Goal: Information Seeking & Learning: Learn about a topic

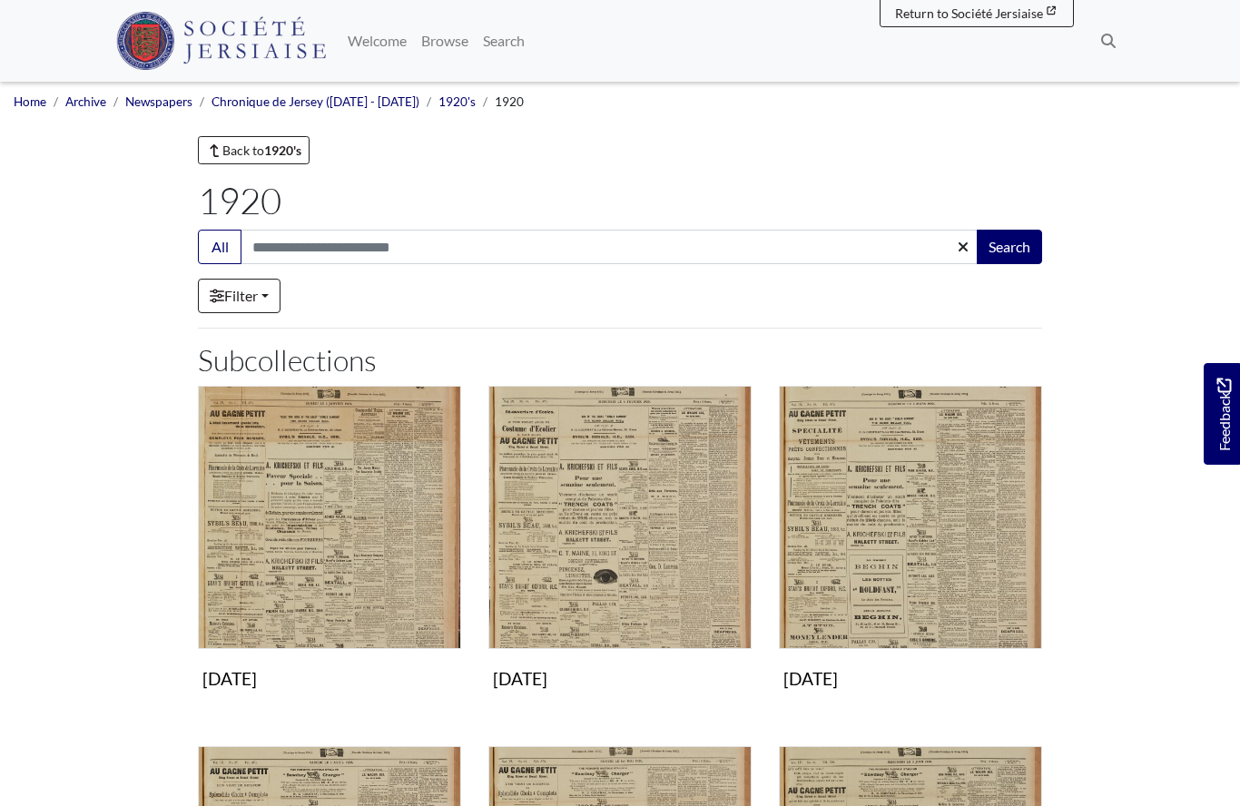
scroll to position [-52, 0]
click at [248, 151] on link "Back to 1920's" at bounding box center [254, 150] width 112 height 28
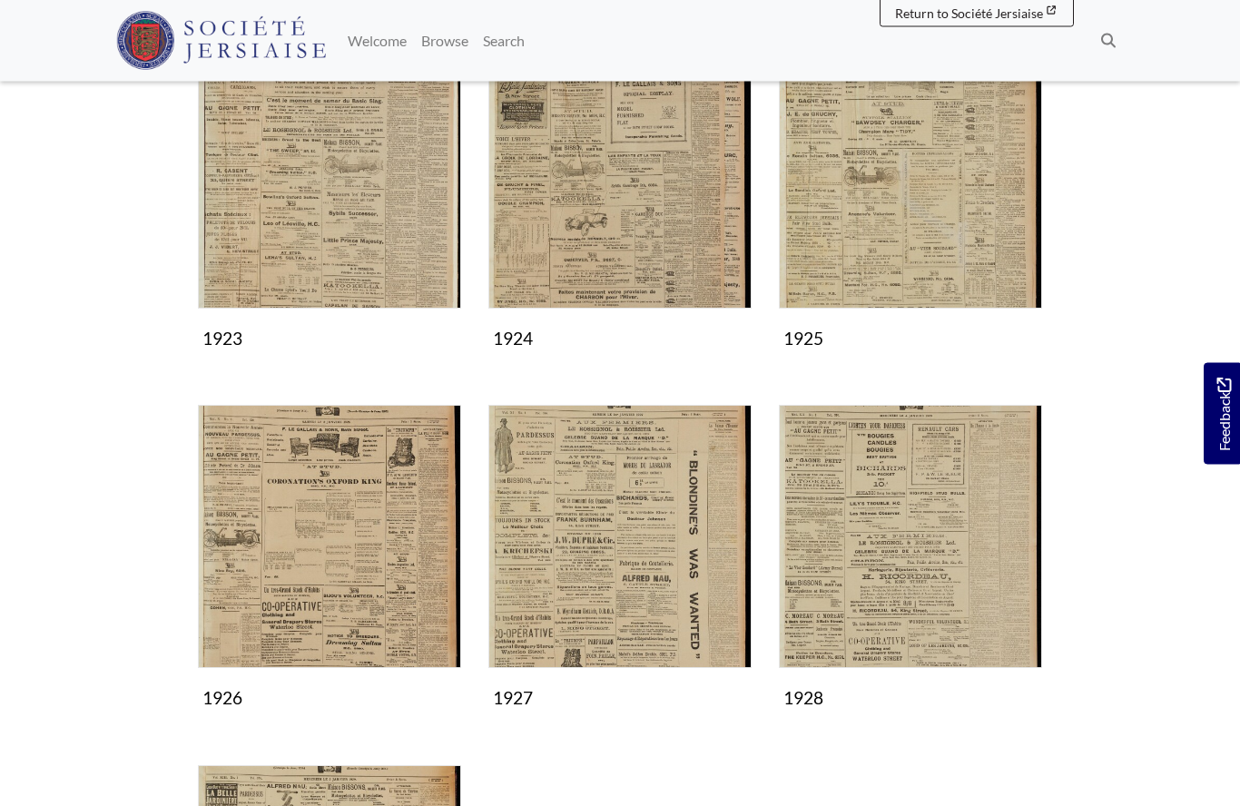
scroll to position [701, 0]
click at [893, 557] on img "Subcollection" at bounding box center [910, 536] width 263 height 263
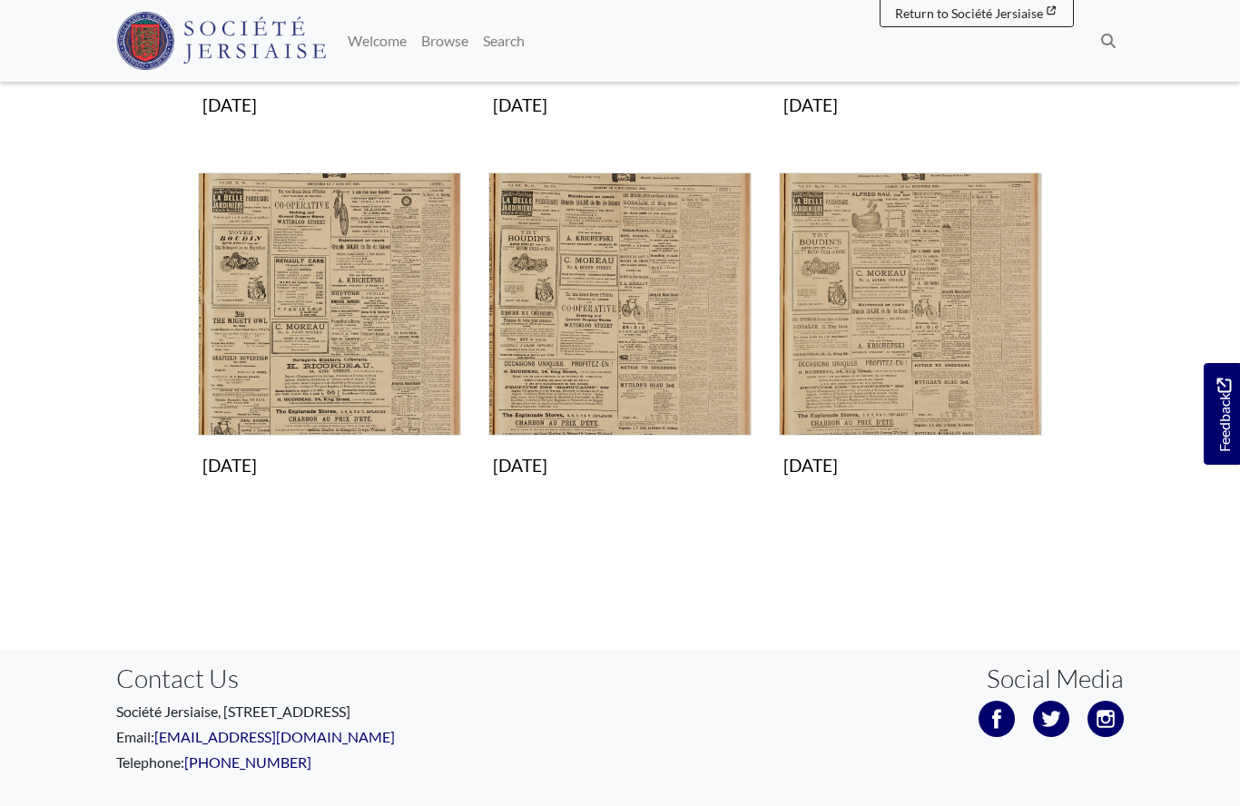
scroll to position [1276, 0]
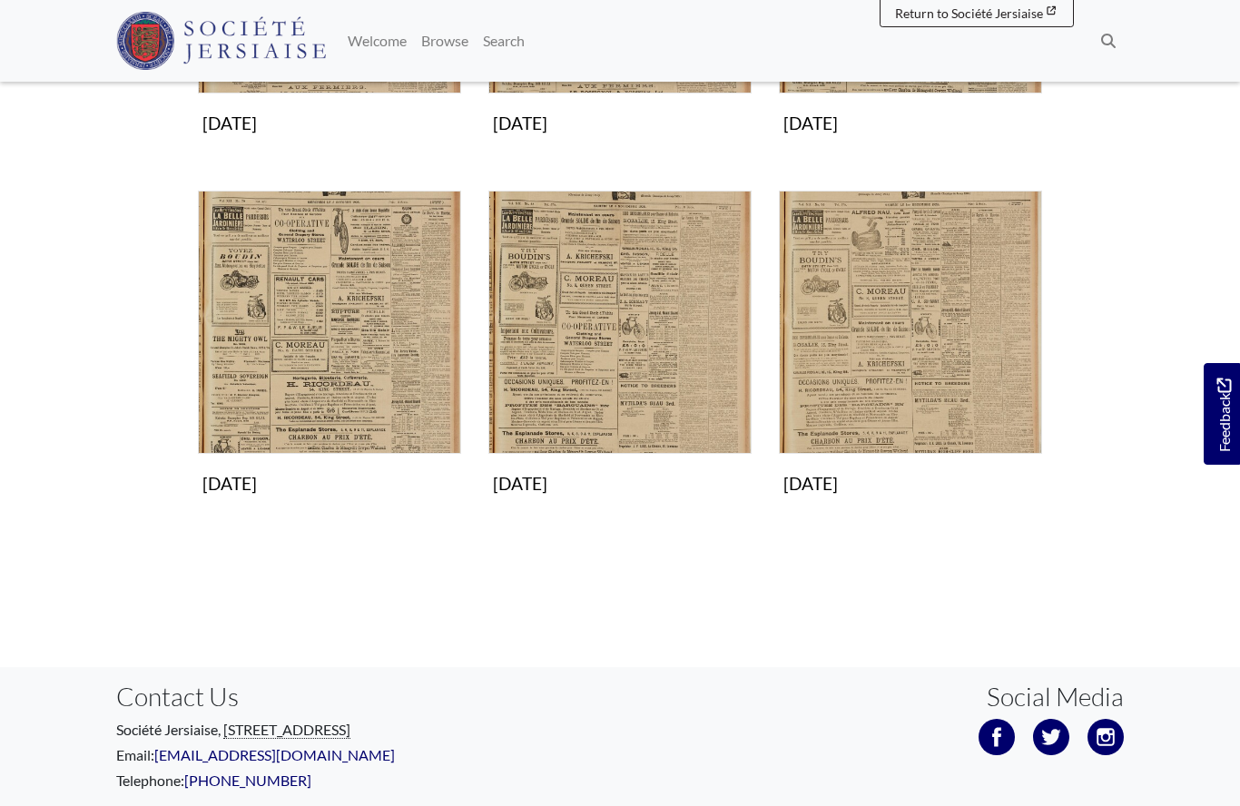
click at [335, 335] on img "Subcollection" at bounding box center [329, 322] width 263 height 263
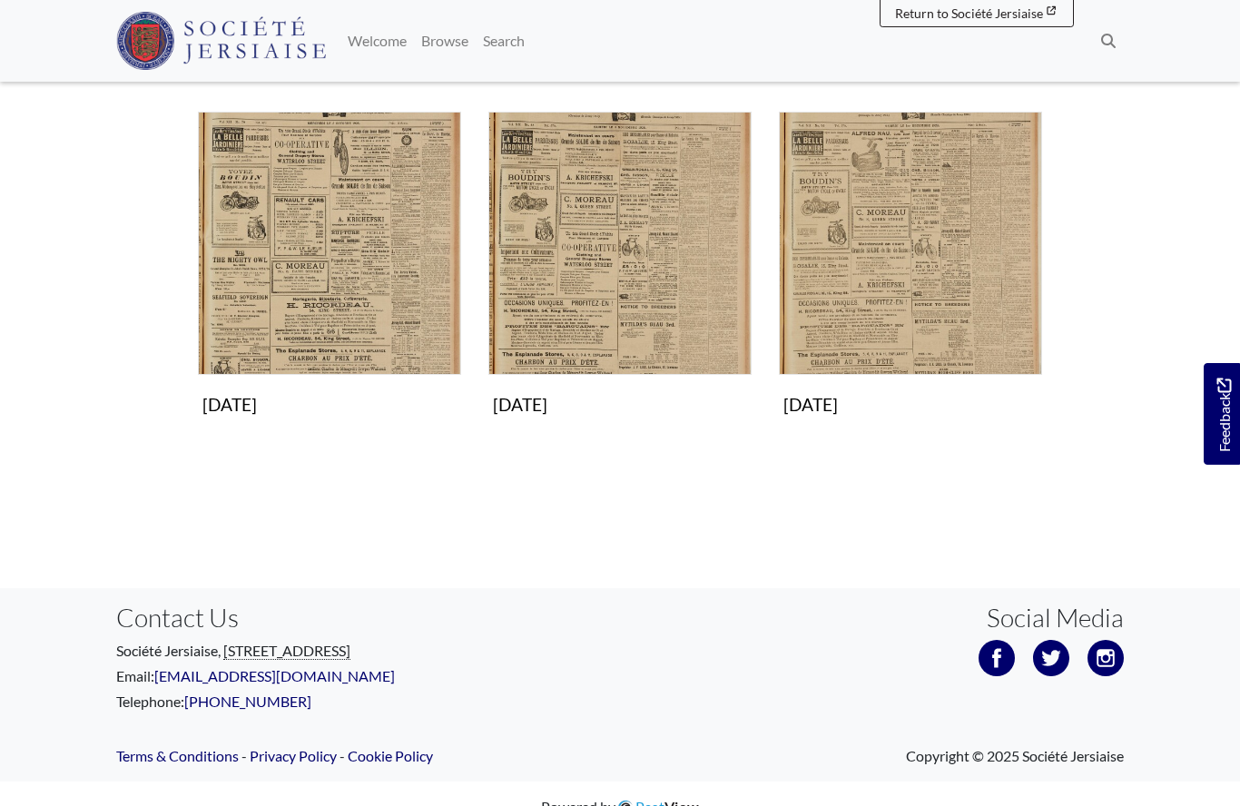
click at [572, 276] on img "Subcollection" at bounding box center [619, 243] width 263 height 263
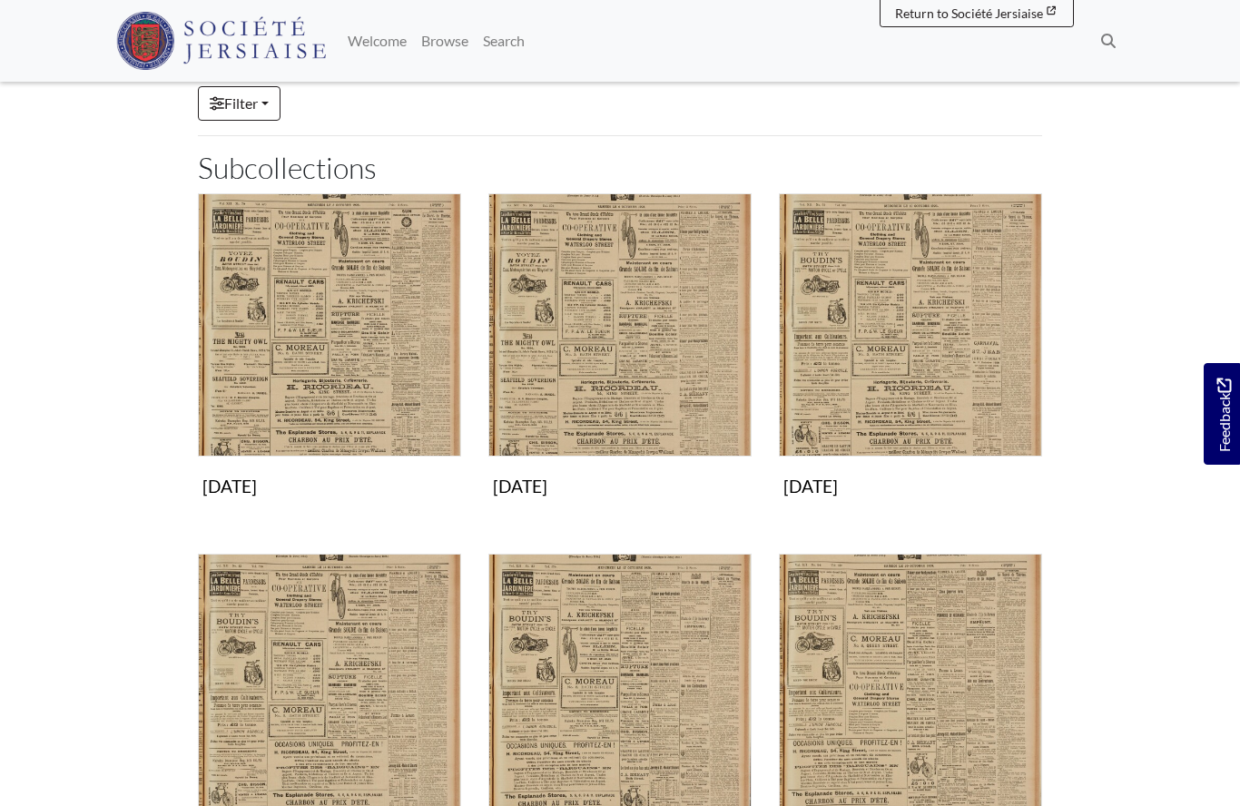
scroll to position [193, 0]
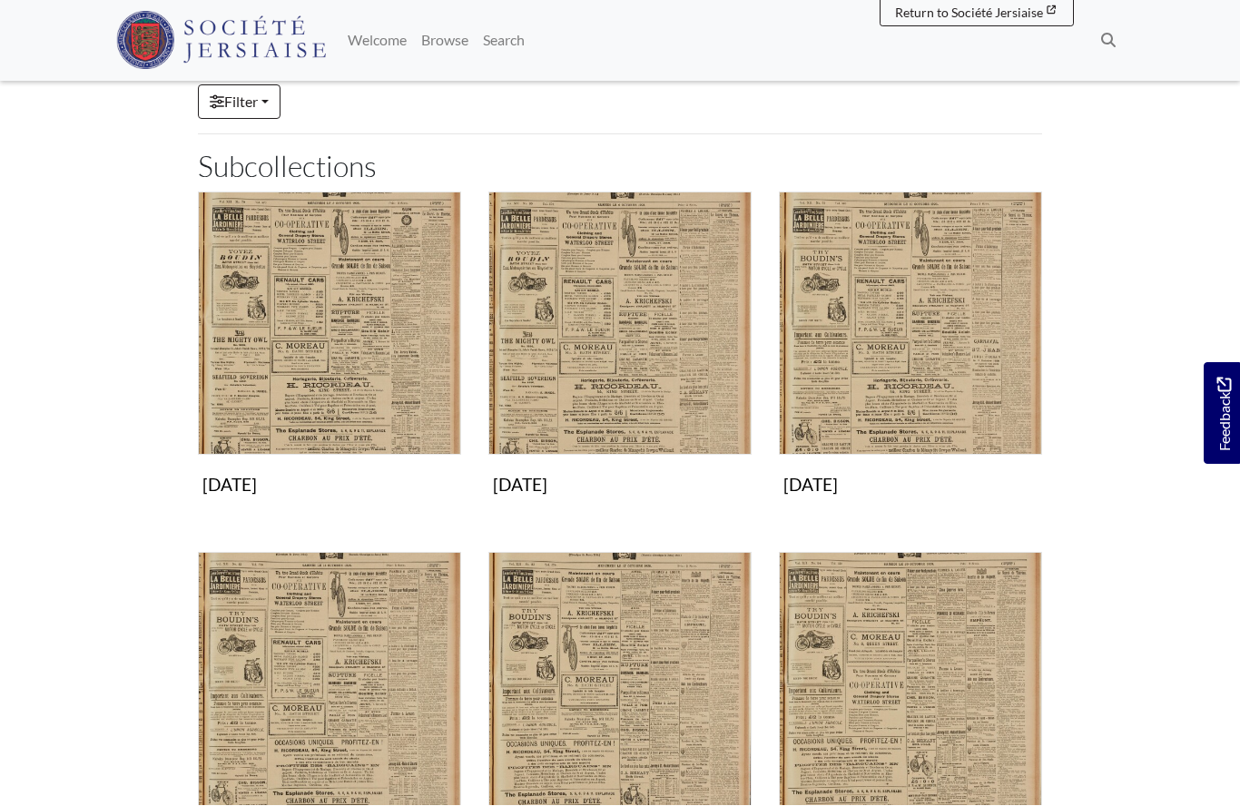
click at [890, 344] on img "Subcollection" at bounding box center [910, 323] width 263 height 263
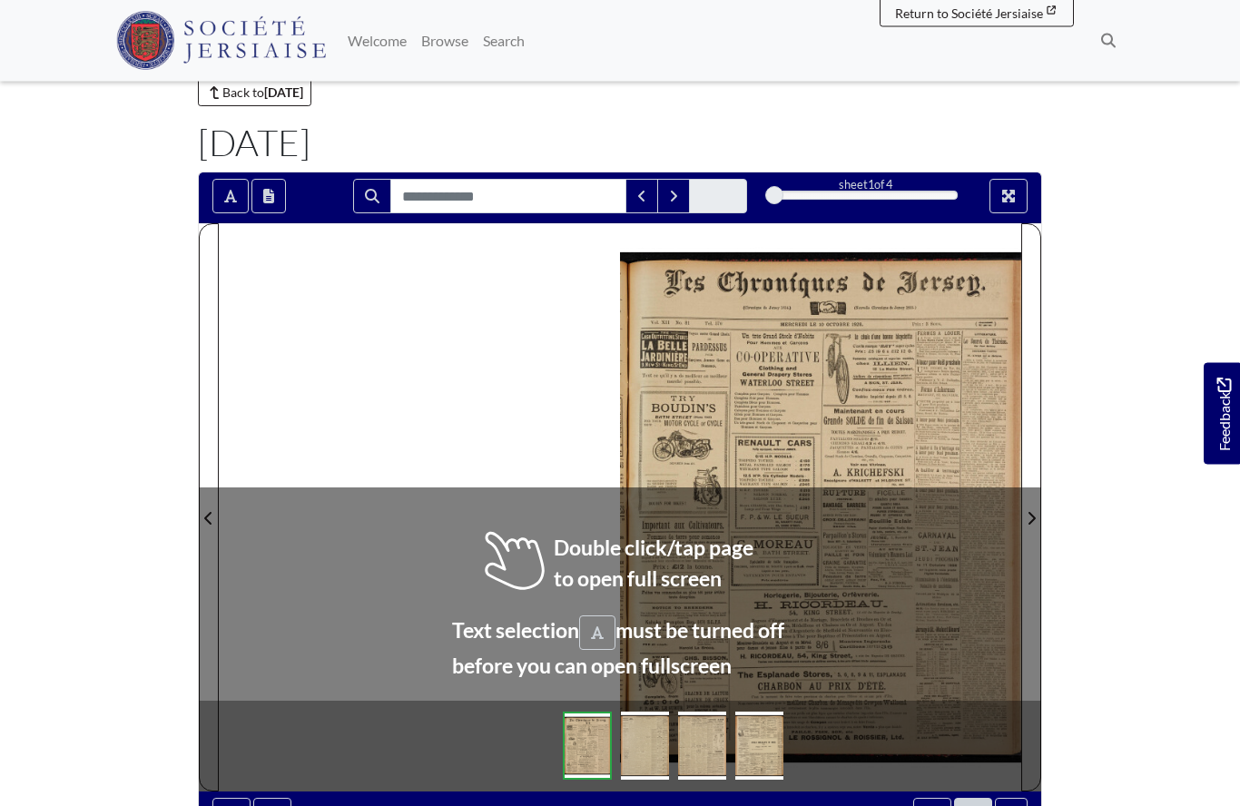
scroll to position [58, 0]
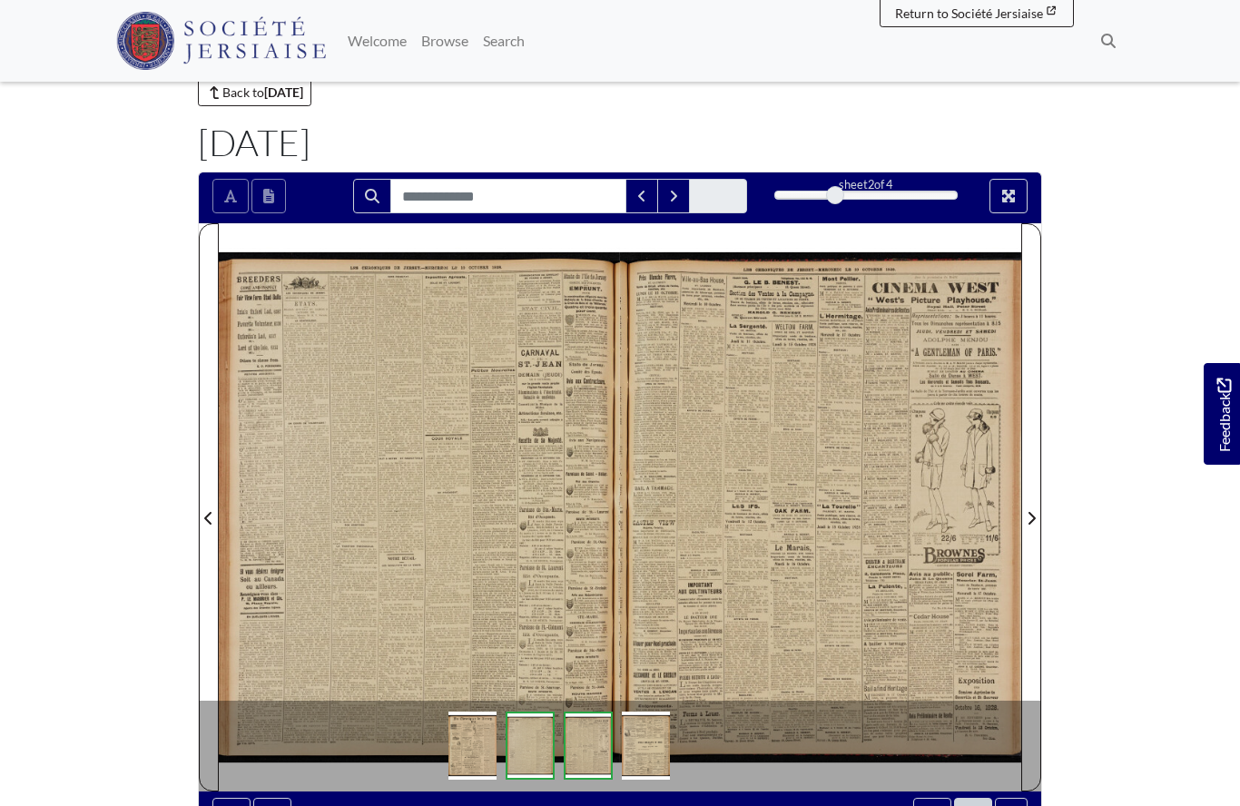
scroll to position [137, 0]
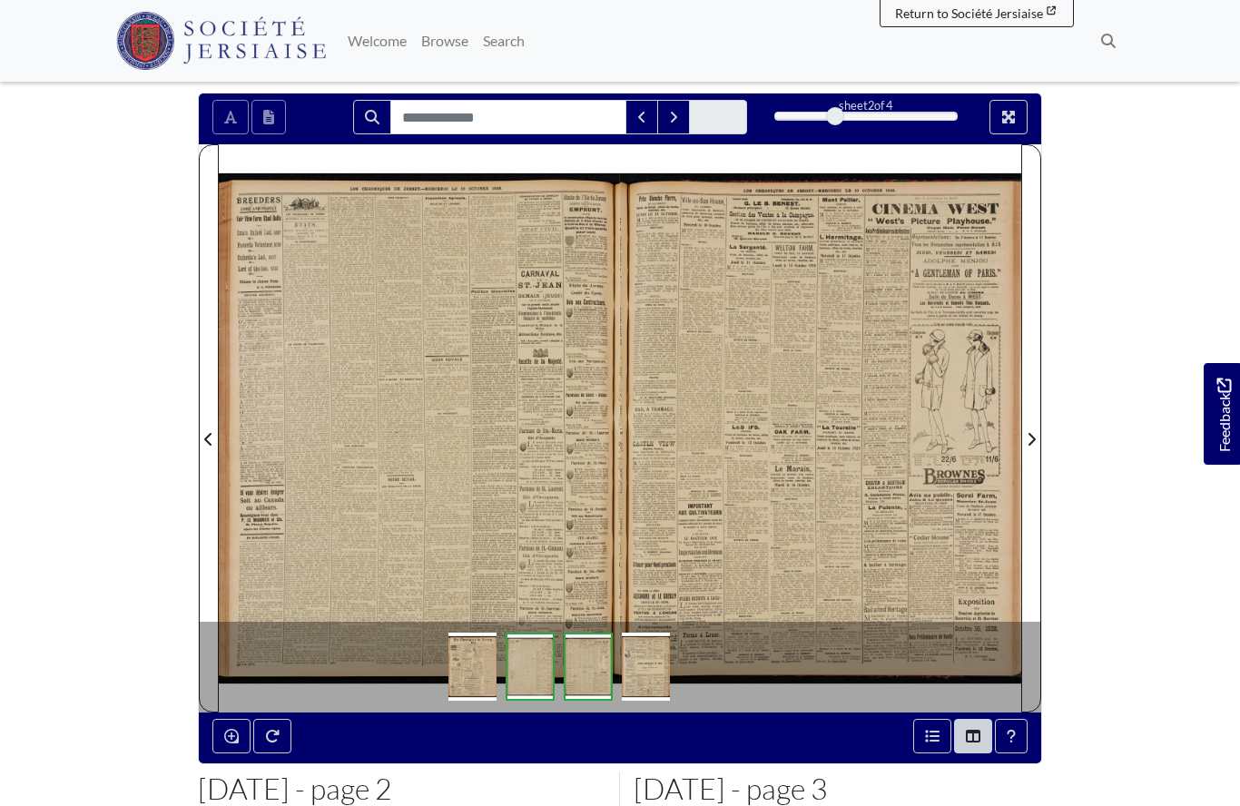
click at [470, 455] on div at bounding box center [419, 427] width 401 height 567
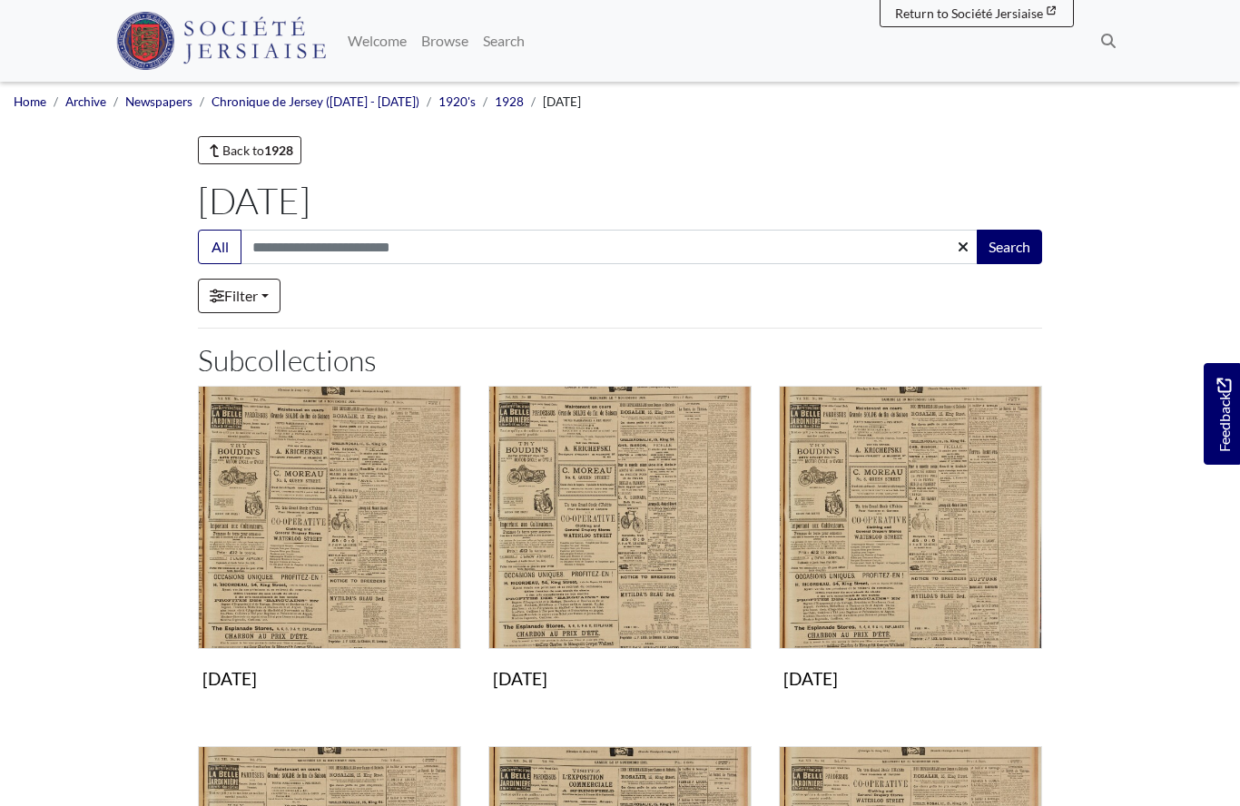
click at [578, 561] on img "Subcollection" at bounding box center [619, 517] width 263 height 263
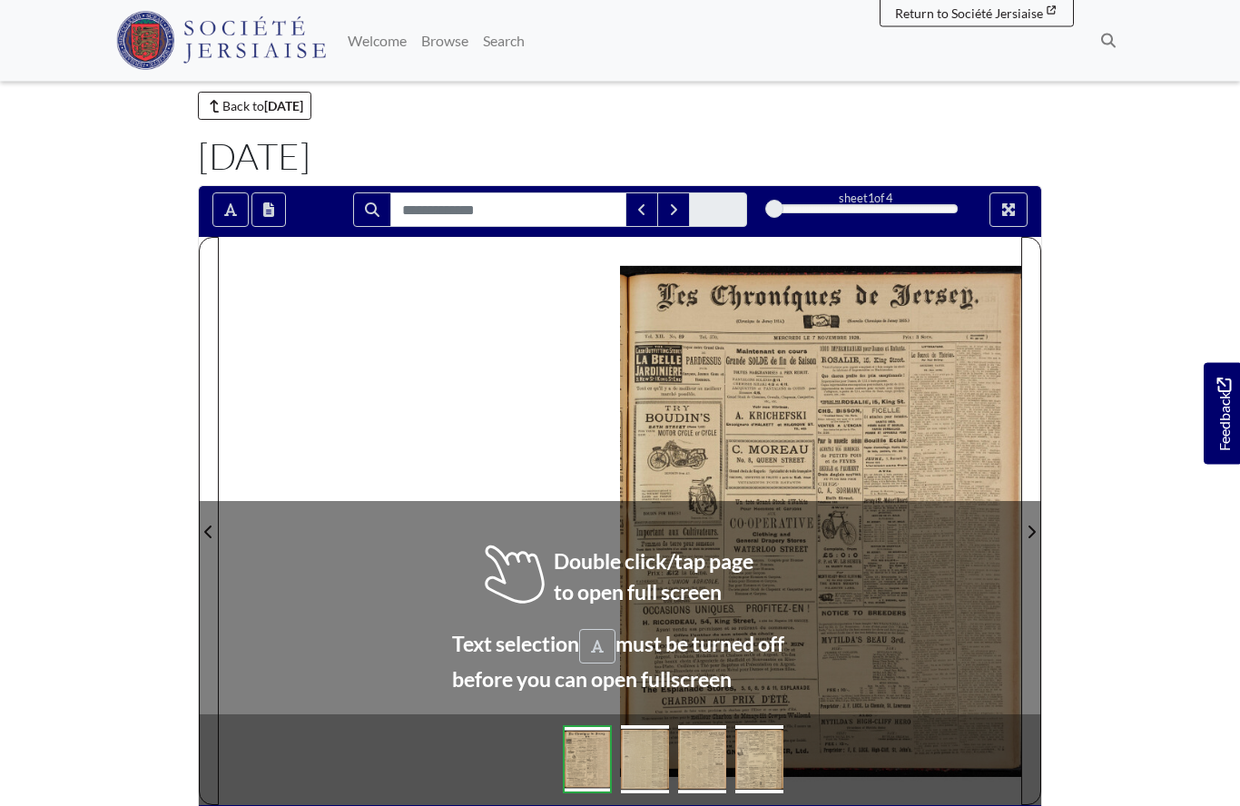
scroll to position [44, 0]
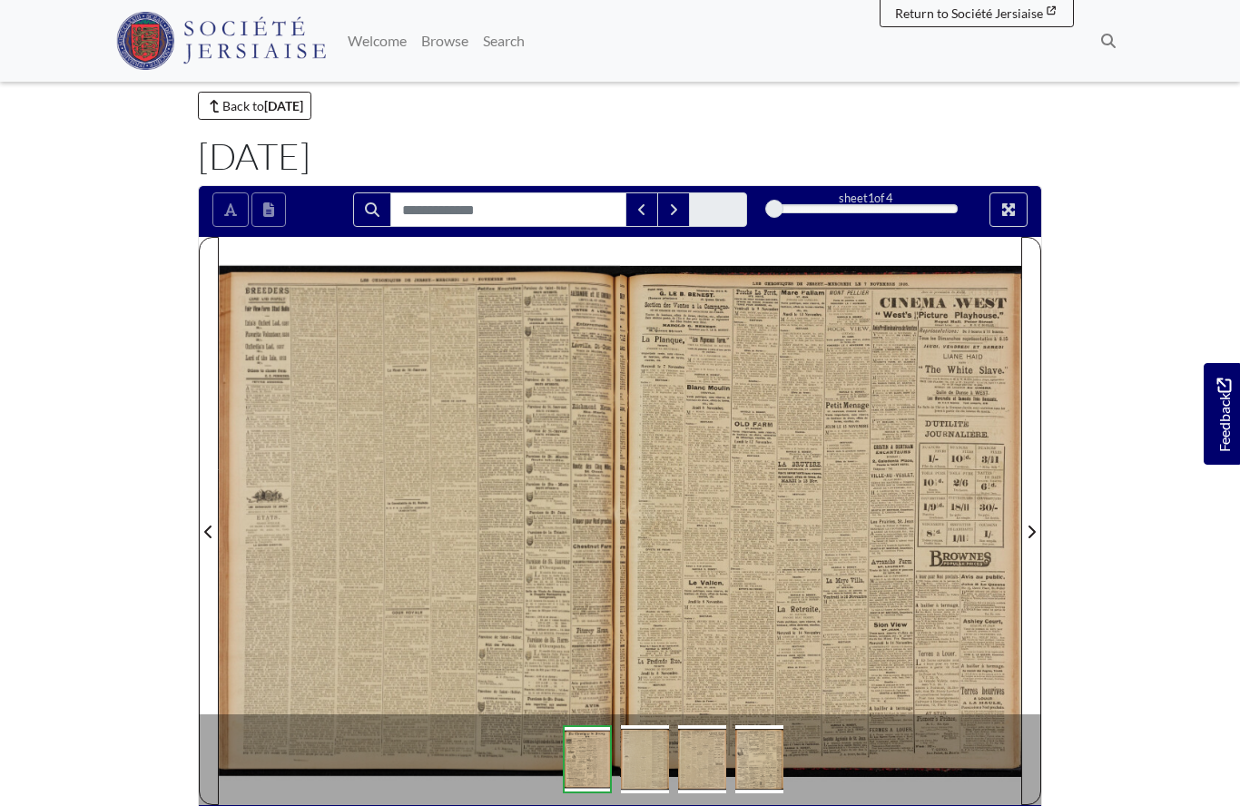
scroll to position [123, 0]
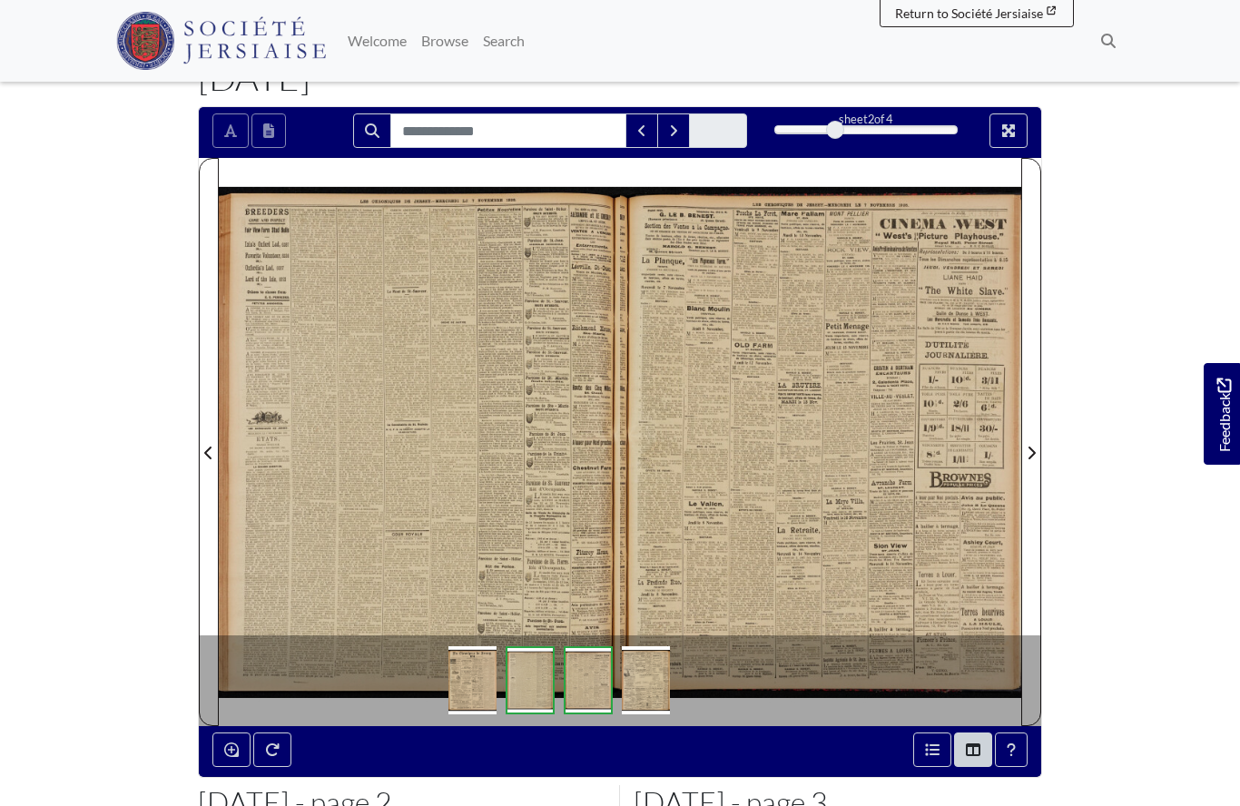
click at [385, 468] on div at bounding box center [419, 441] width 401 height 567
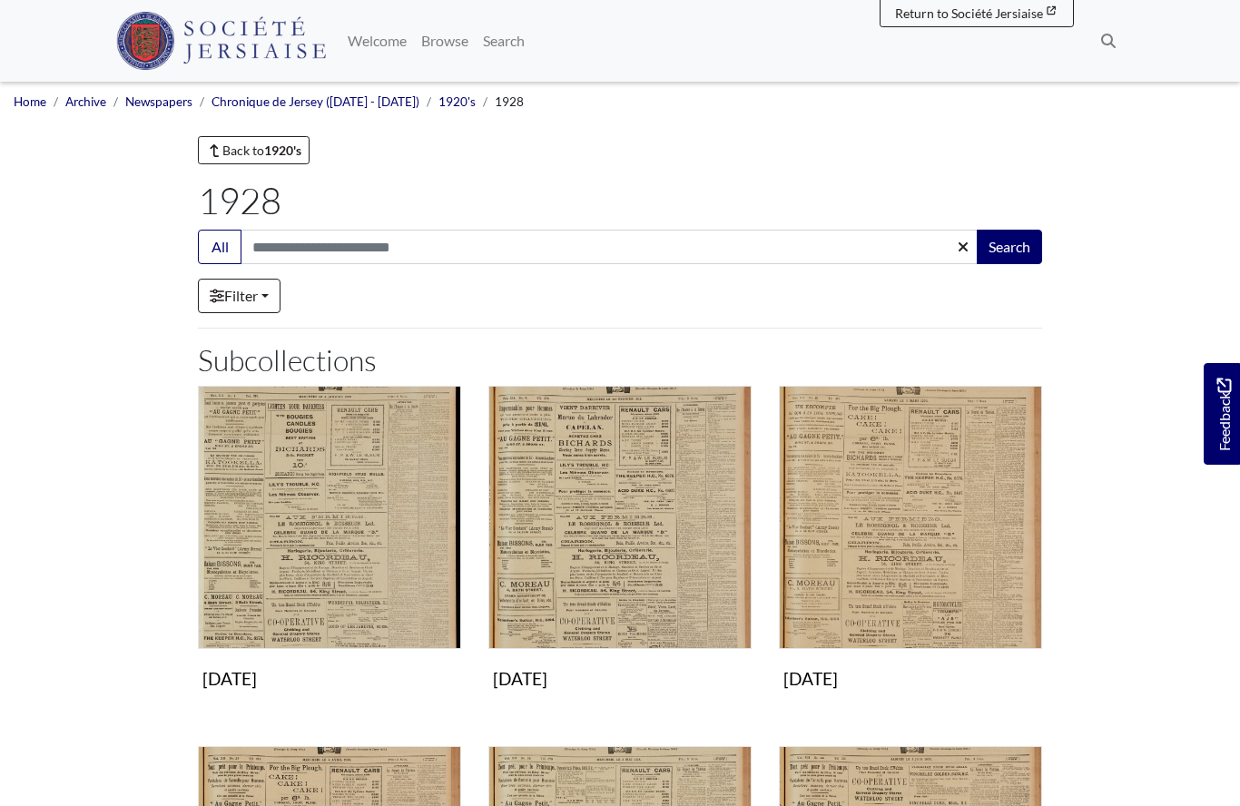
scroll to position [1355, 0]
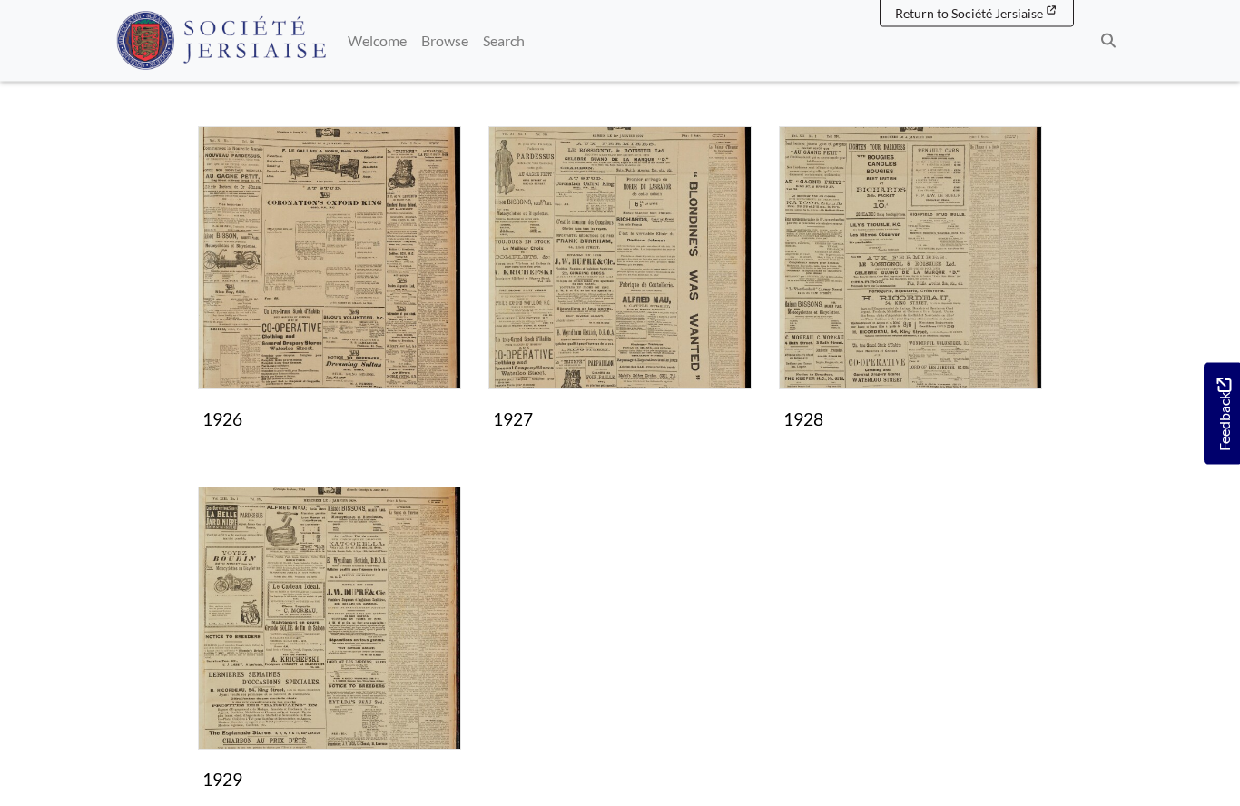
scroll to position [977, 0]
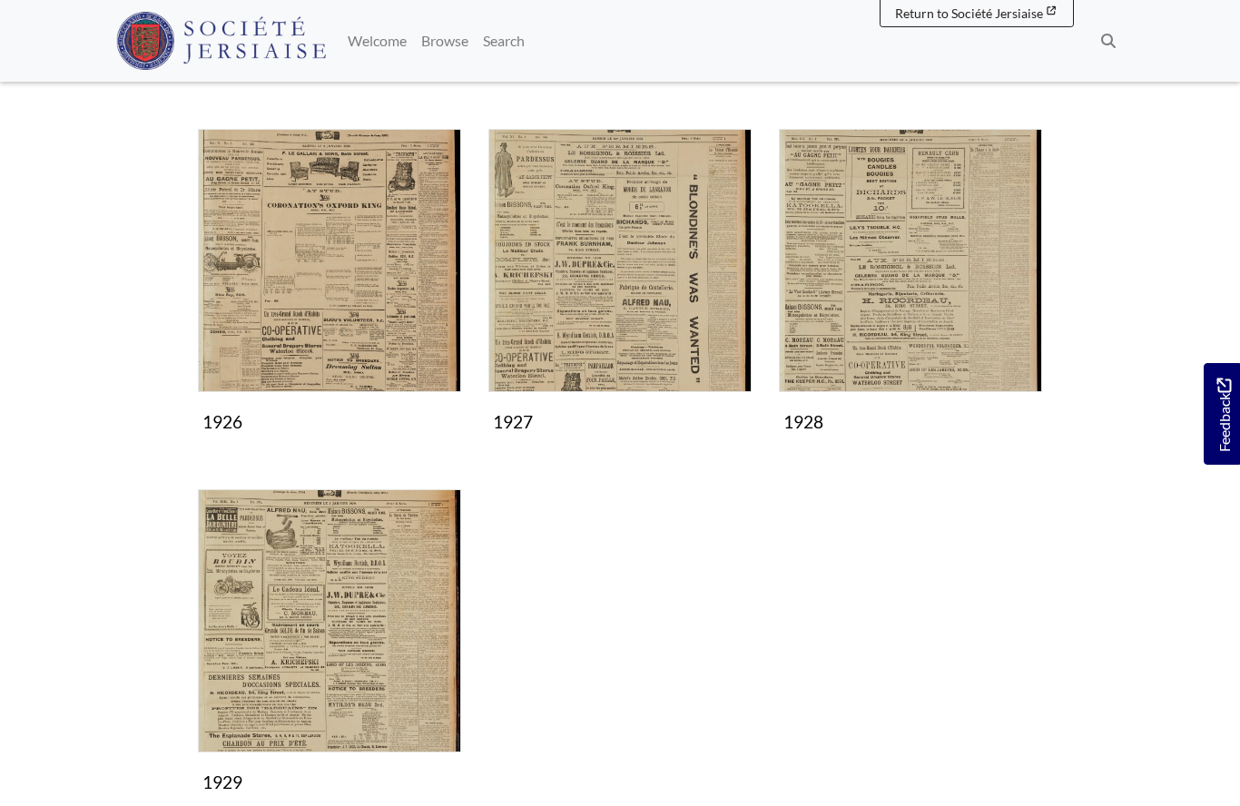
click at [312, 644] on img "Subcollection" at bounding box center [329, 620] width 263 height 263
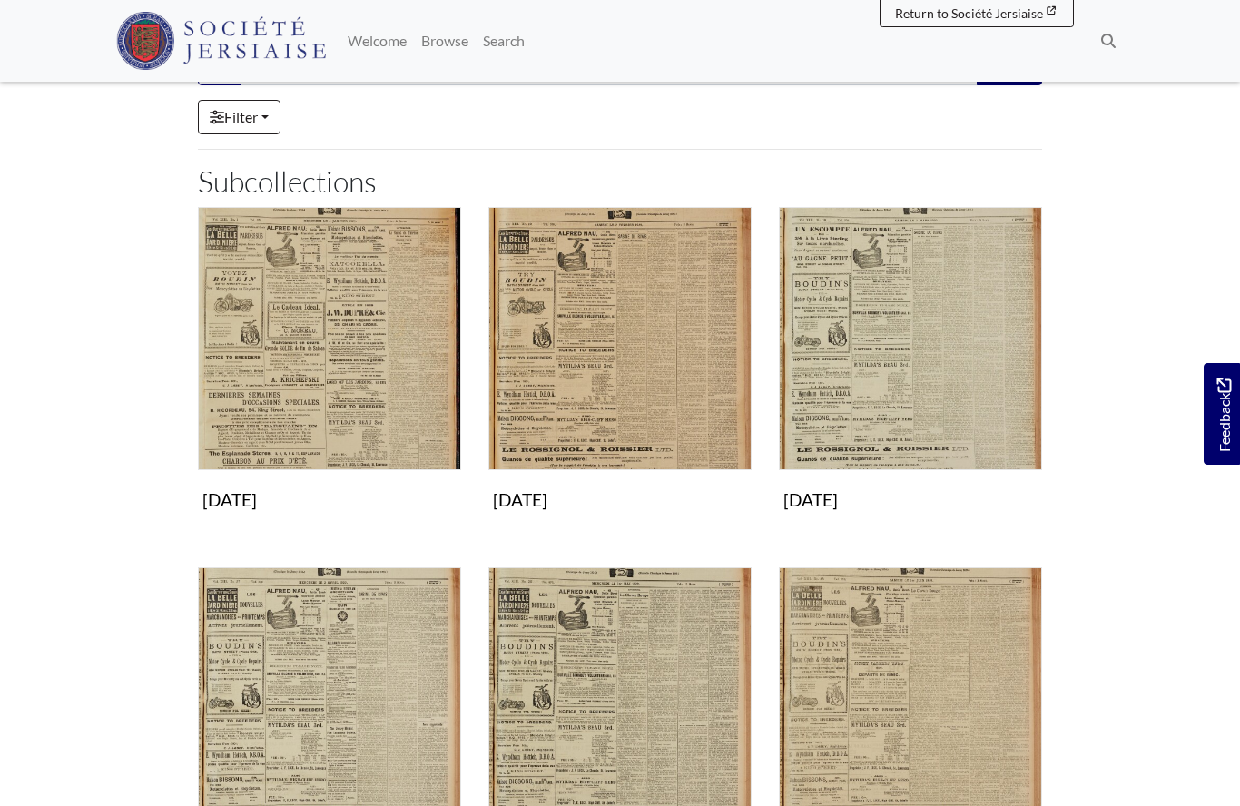
scroll to position [179, 0]
click at [305, 732] on img "Subcollection" at bounding box center [329, 698] width 263 height 263
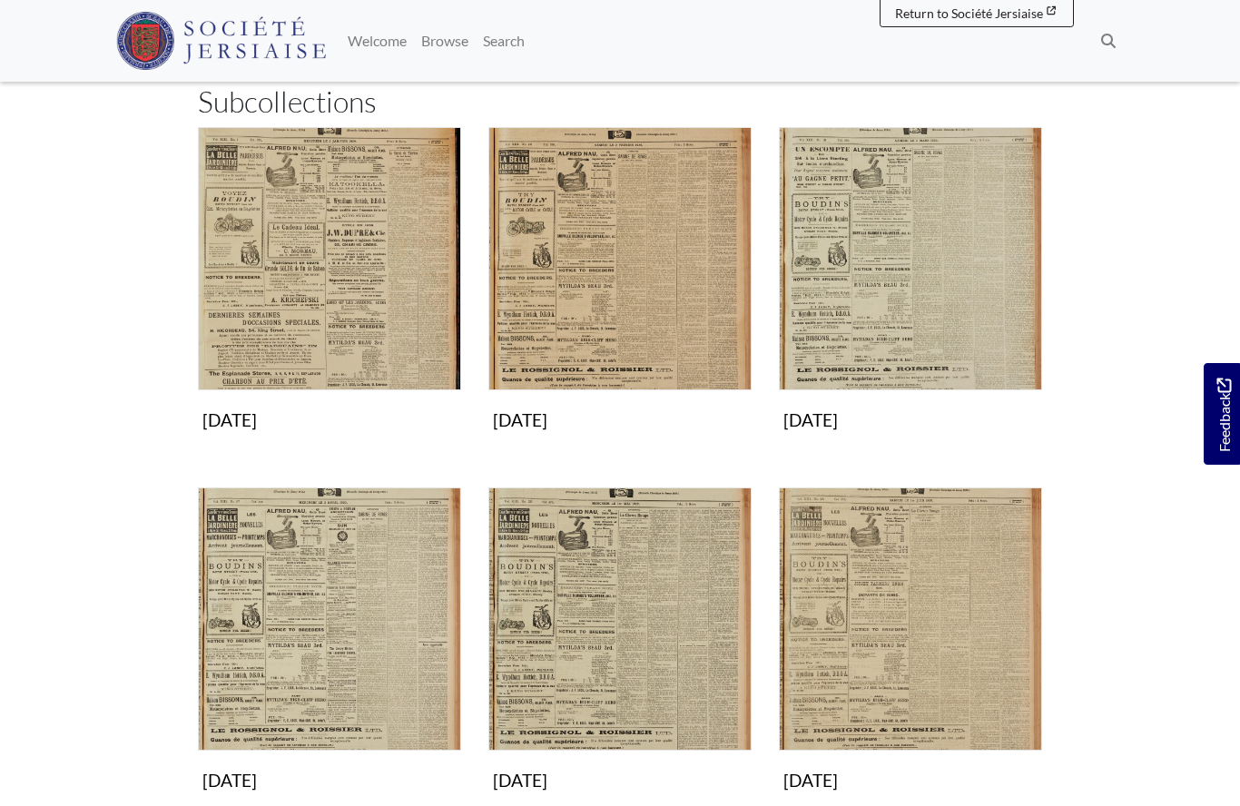
click at [847, 308] on img "Subcollection" at bounding box center [910, 258] width 263 height 263
click at [280, 651] on img "Subcollection" at bounding box center [329, 619] width 263 height 263
click at [283, 665] on img "Subcollection" at bounding box center [329, 619] width 263 height 263
click at [932, 314] on img "Subcollection" at bounding box center [910, 258] width 263 height 263
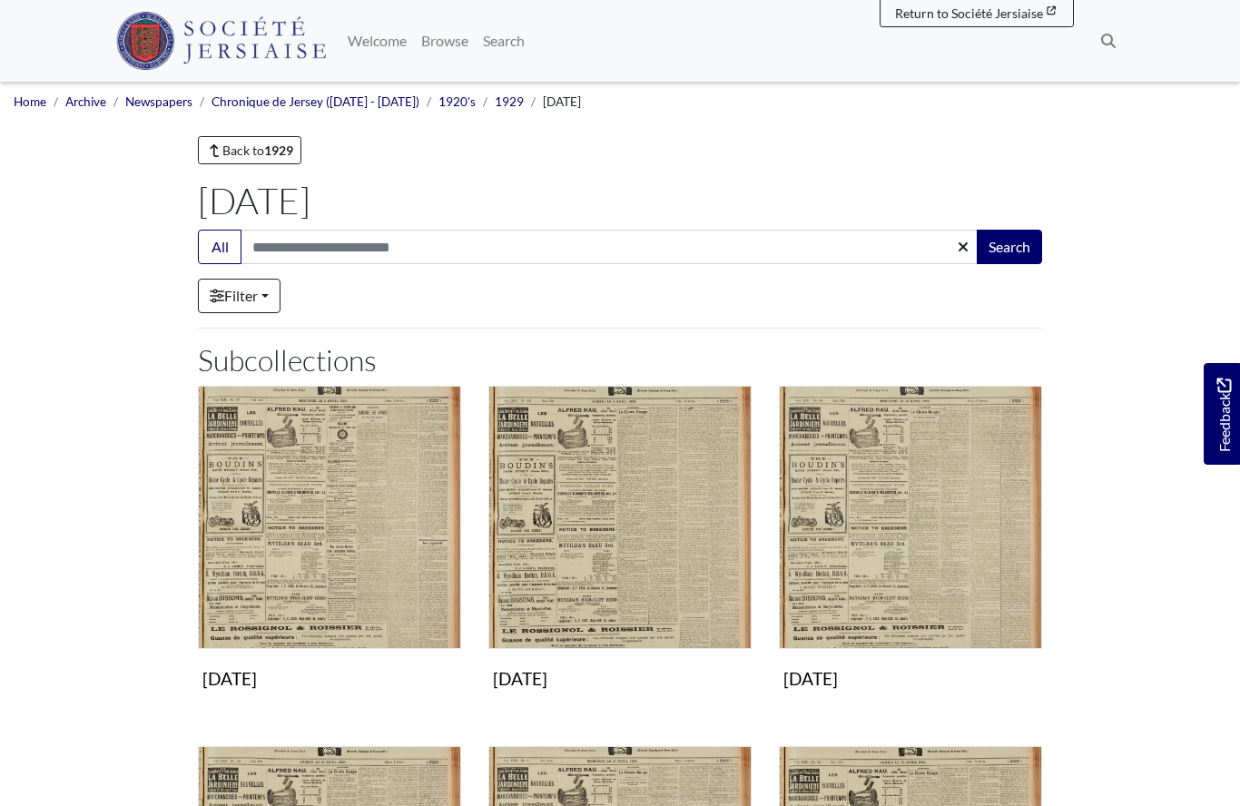
click at [287, 555] on img "Subcollection" at bounding box center [329, 517] width 263 height 263
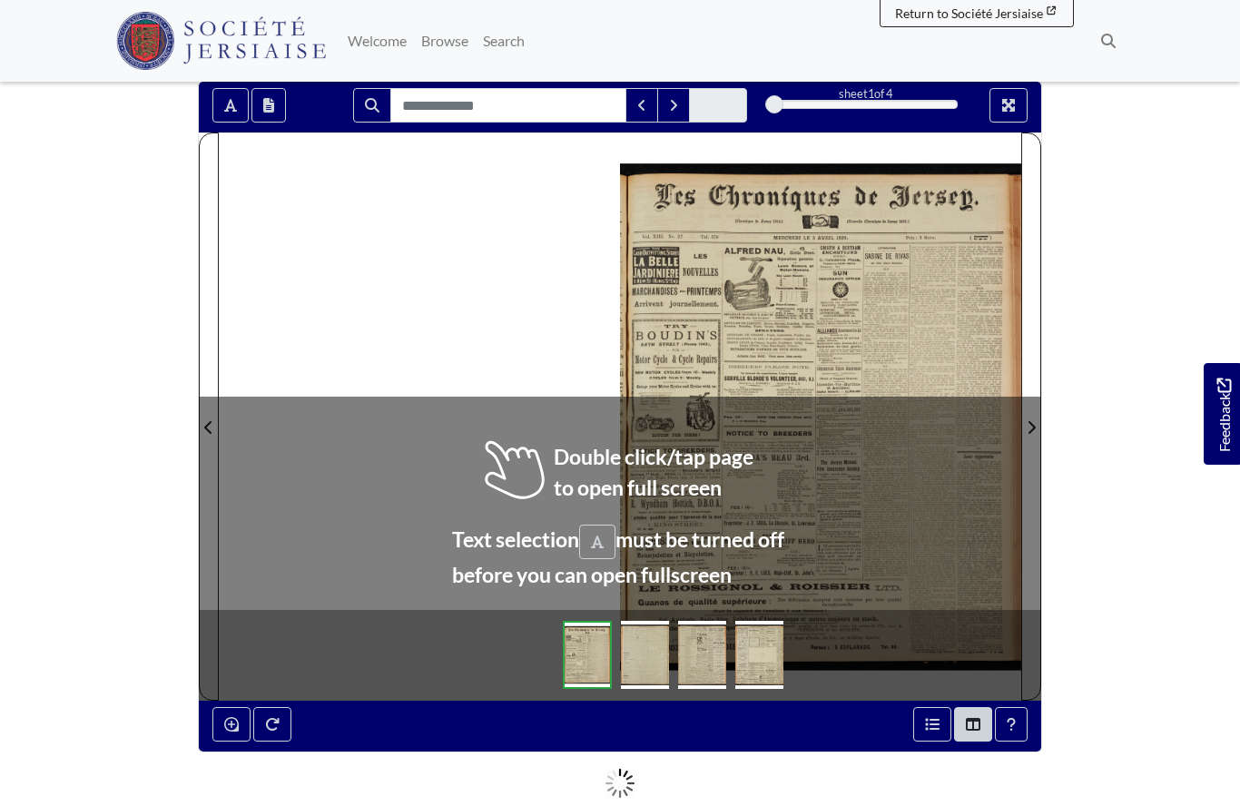
scroll to position [196, 0]
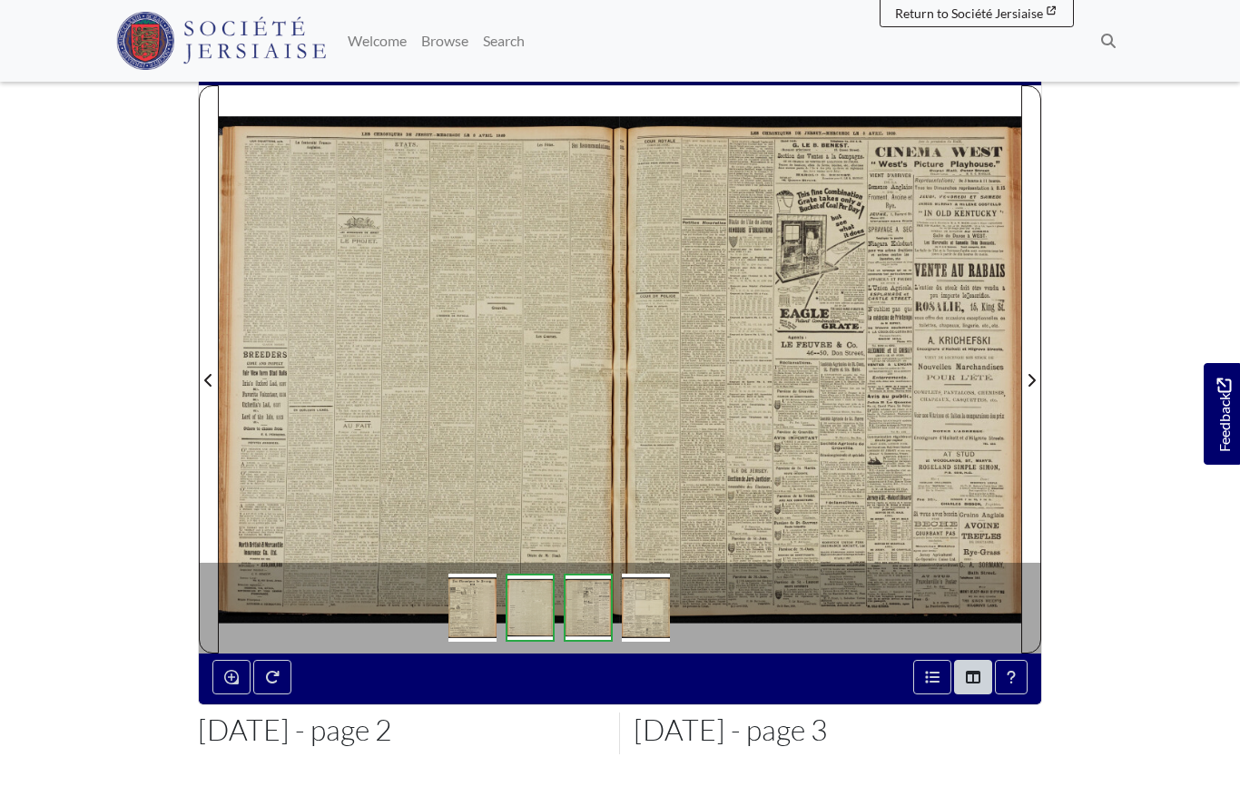
scroll to position [275, 0]
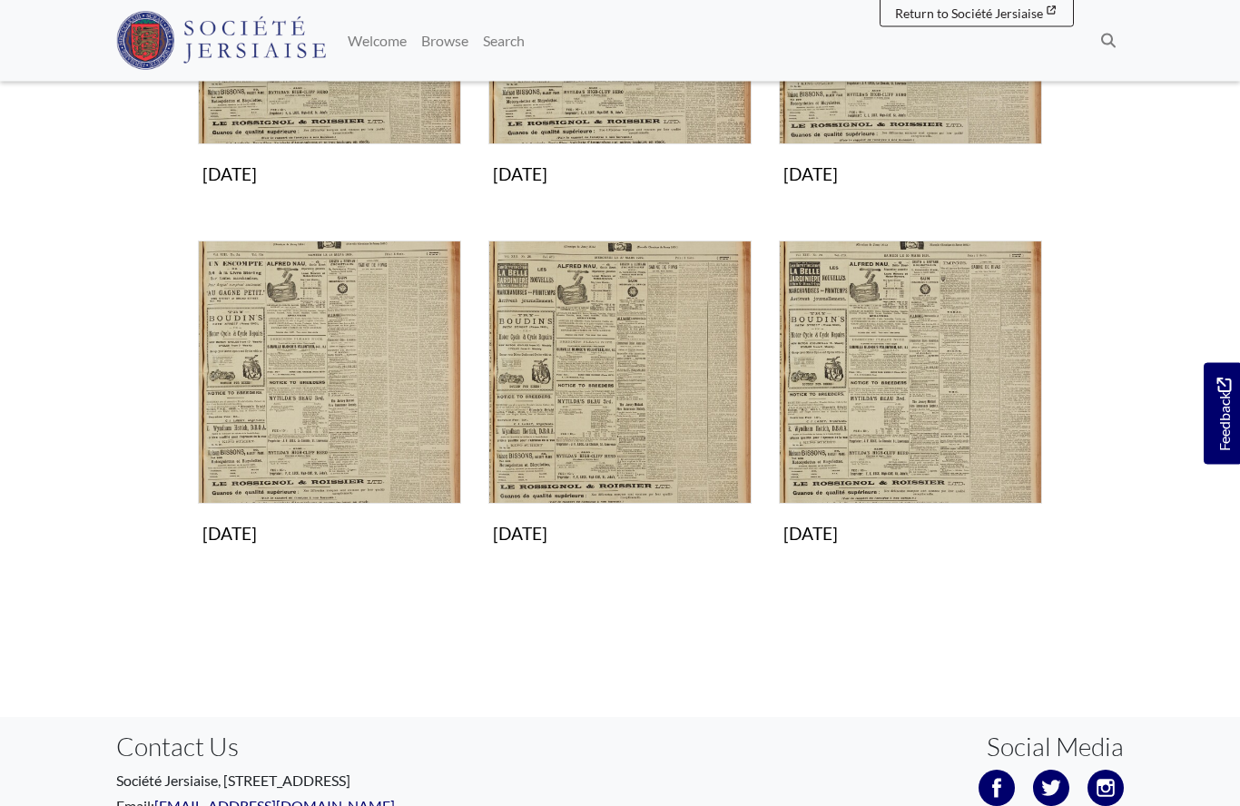
scroll to position [865, 0]
click at [905, 402] on img "Subcollection" at bounding box center [910, 372] width 263 height 263
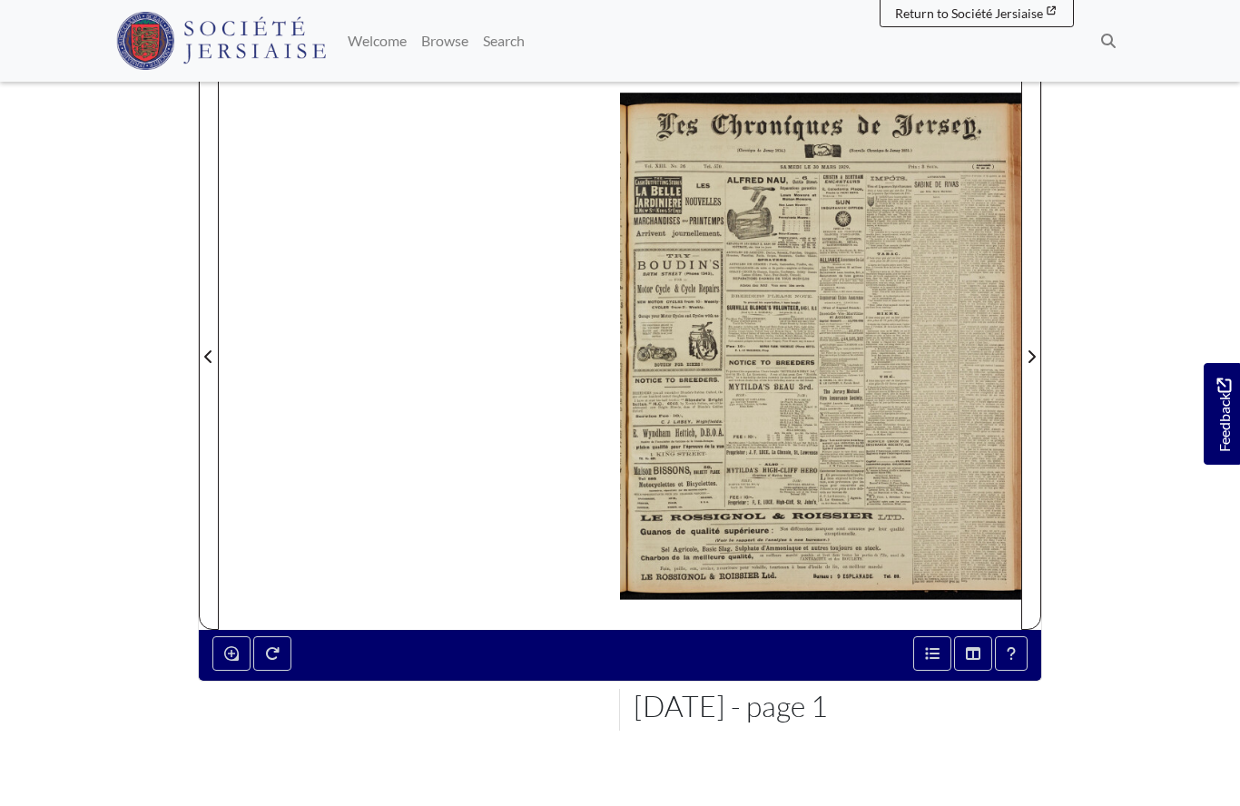
scroll to position [215, 0]
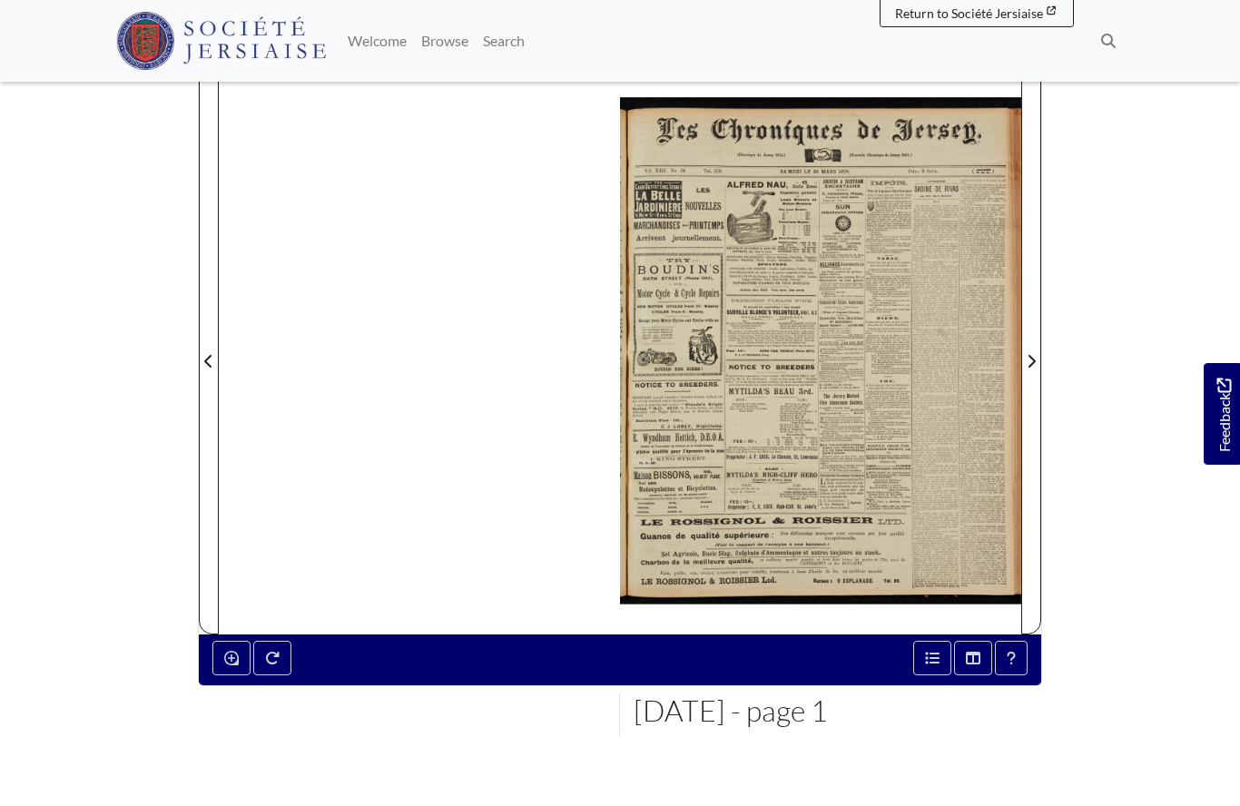
click at [1029, 365] on icon "Next Page" at bounding box center [1031, 361] width 9 height 15
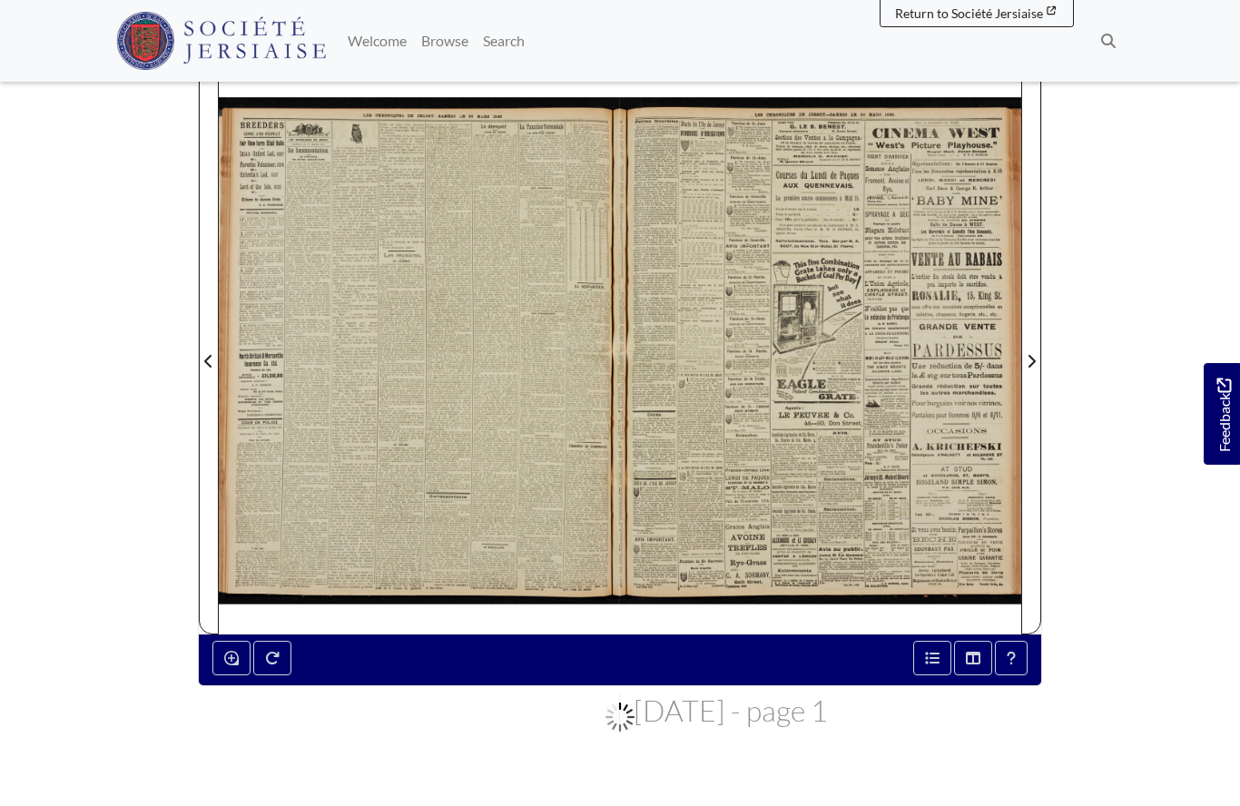
scroll to position [294, 0]
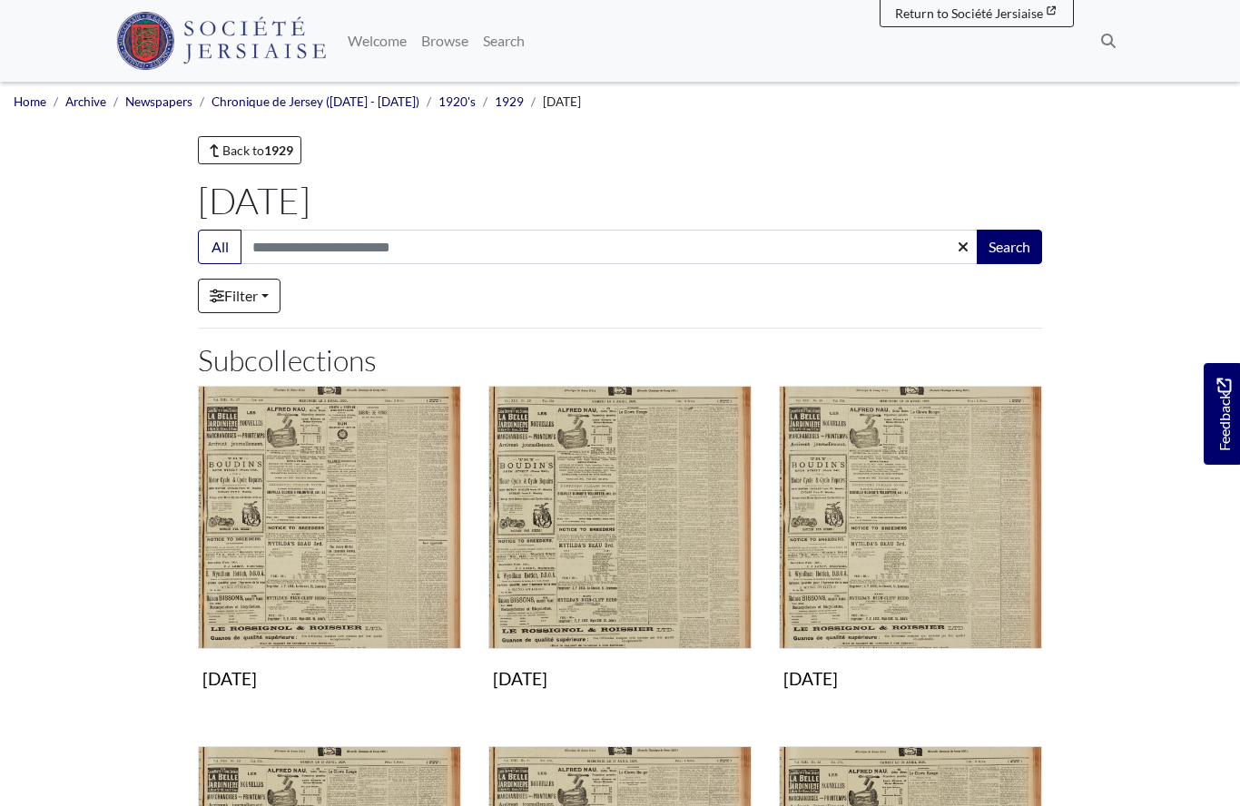
click at [270, 647] on img "Subcollection" at bounding box center [329, 517] width 263 height 263
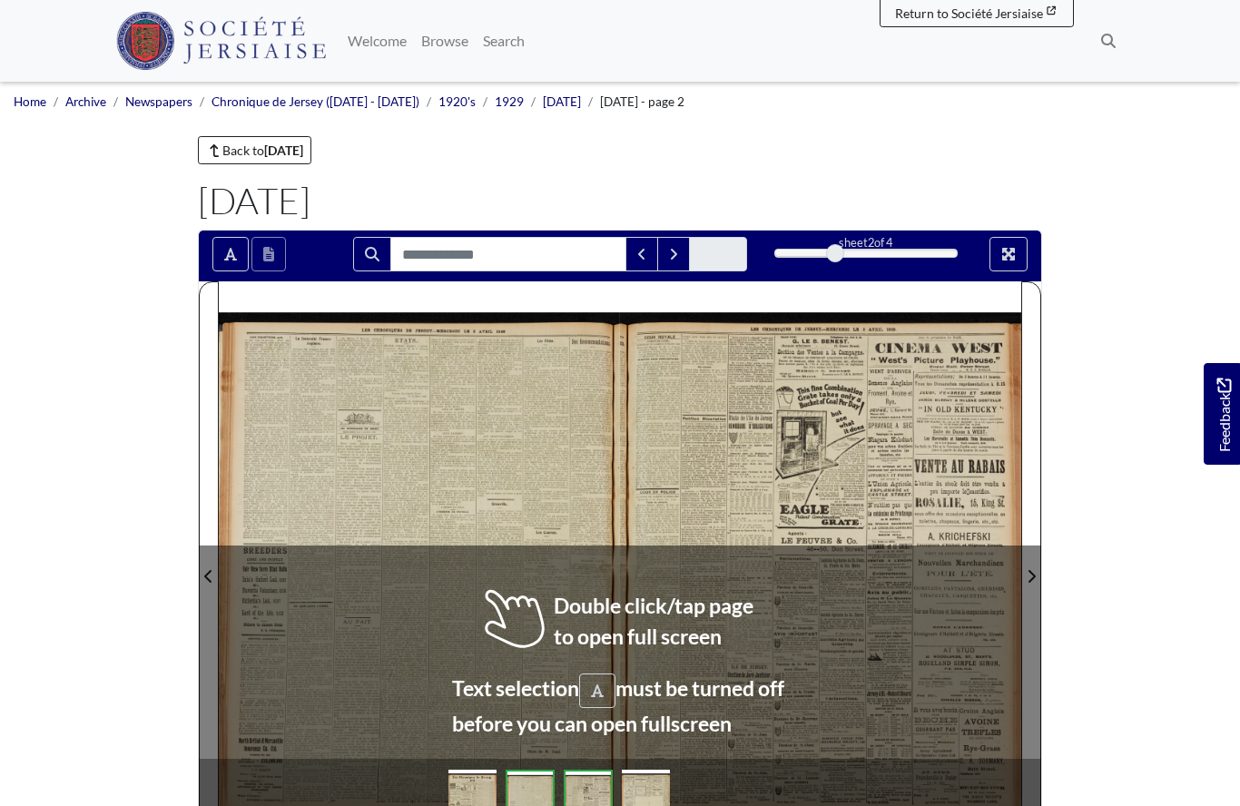
click at [391, 578] on div at bounding box center [419, 564] width 401 height 567
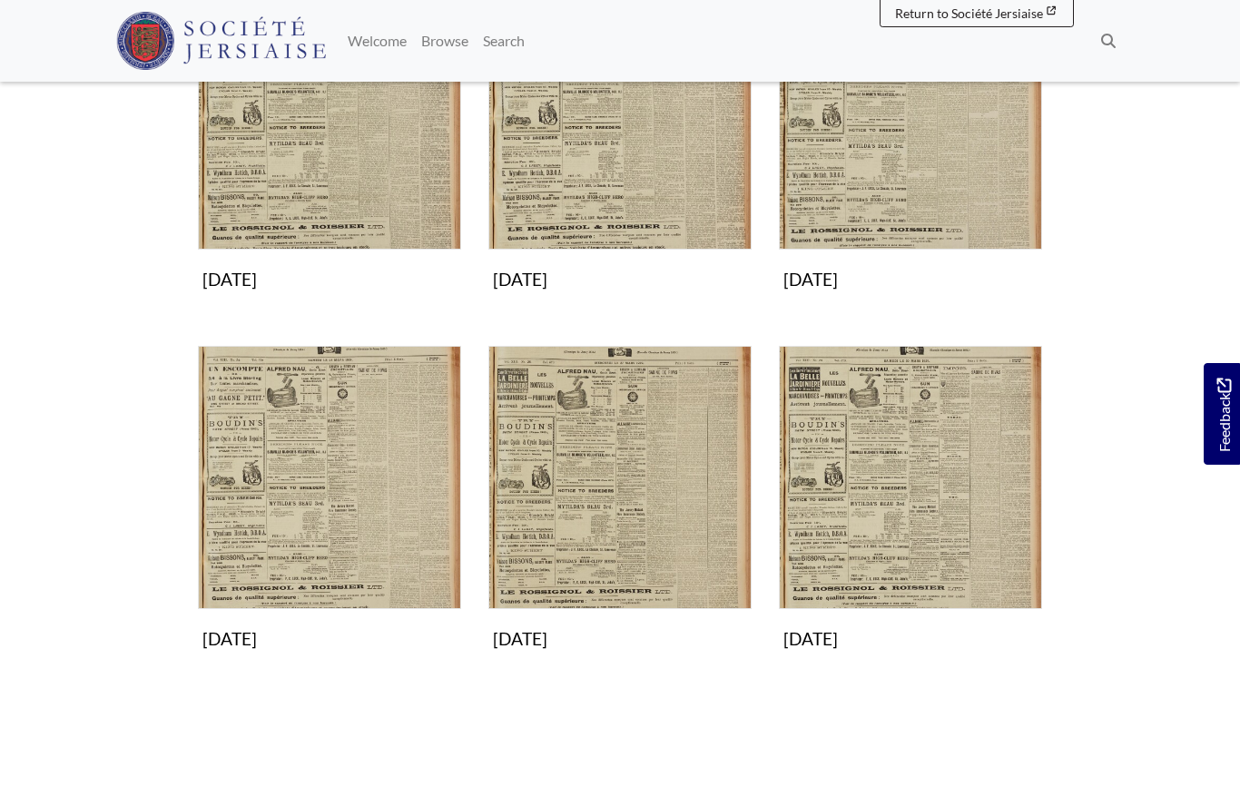
scroll to position [755, 0]
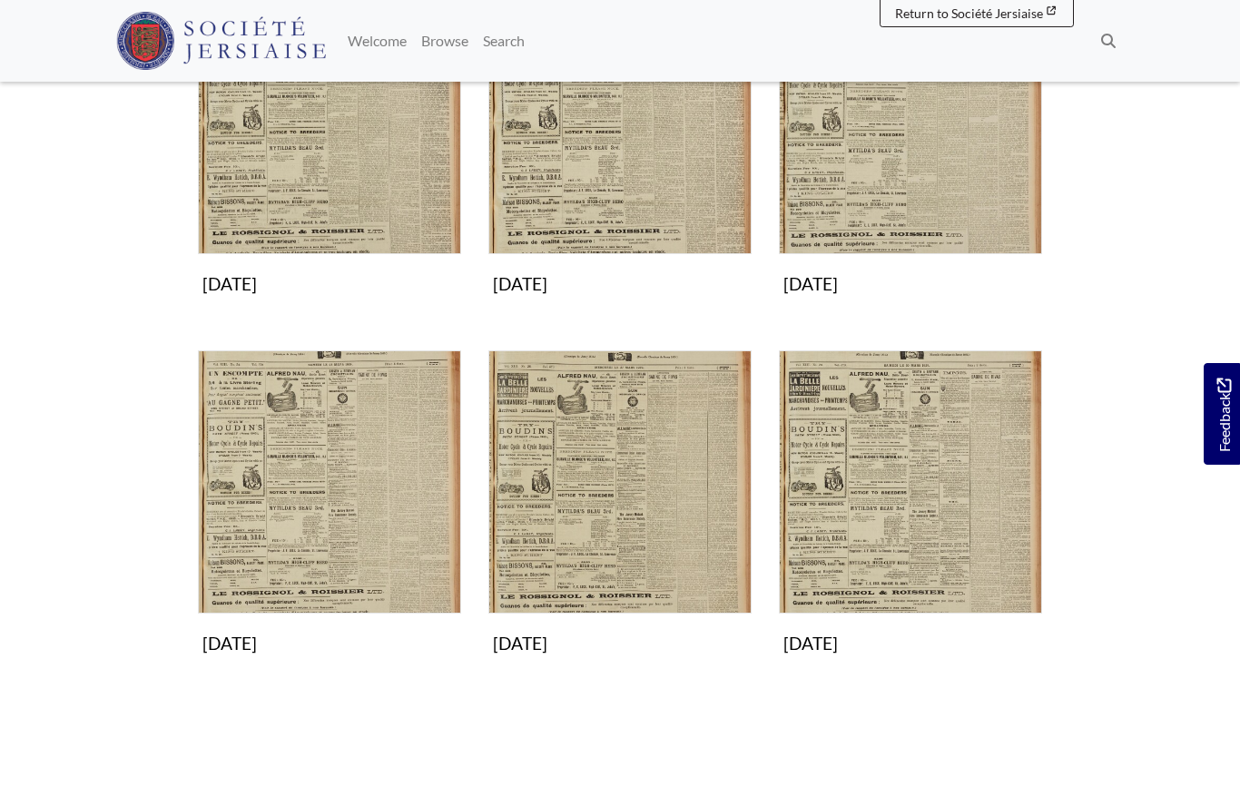
click at [911, 506] on img "Subcollection" at bounding box center [910, 481] width 263 height 263
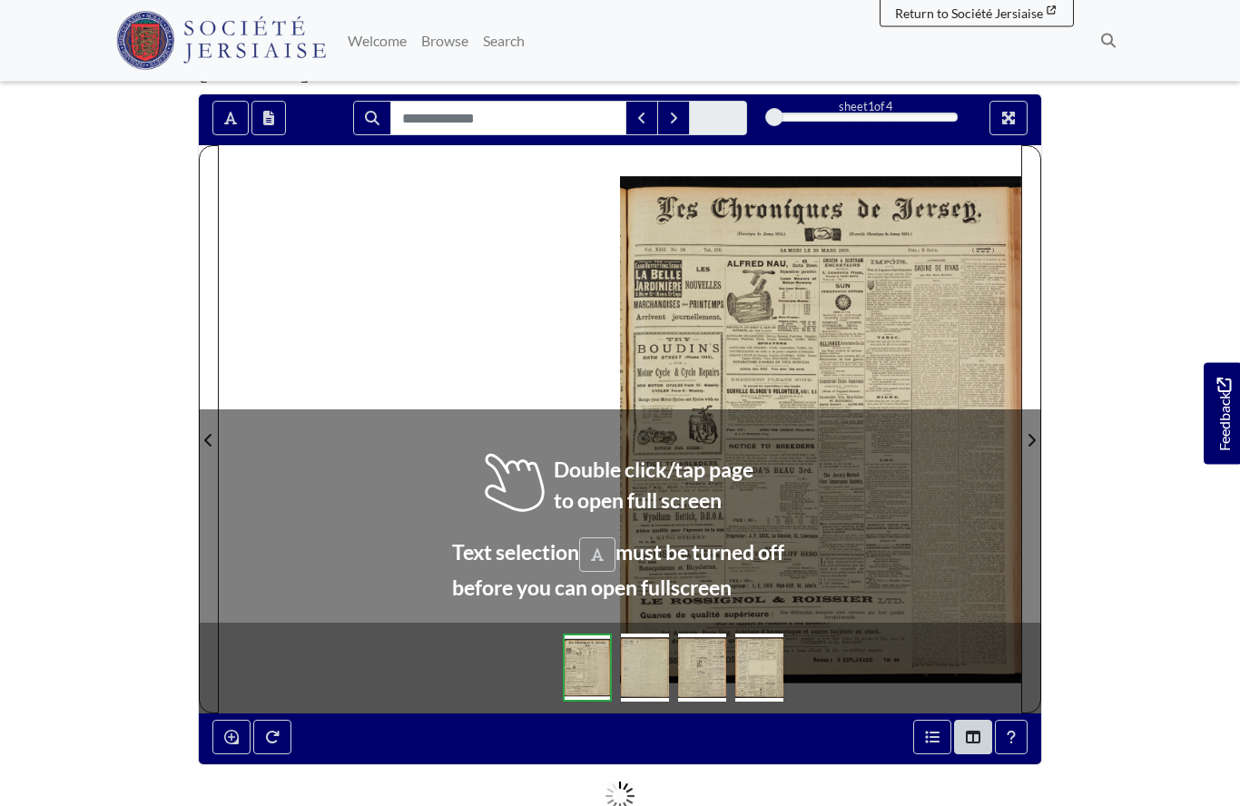
scroll to position [136, 0]
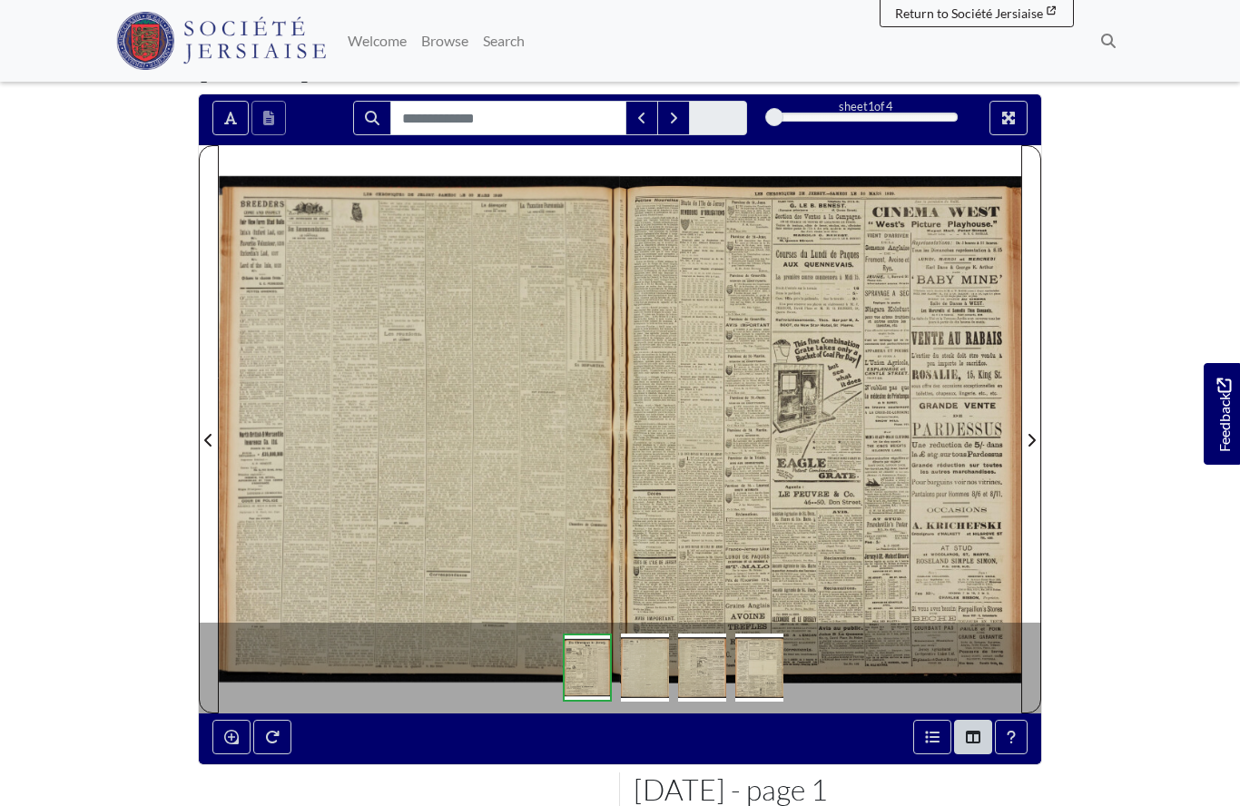
scroll to position [215, 0]
